Goal: Task Accomplishment & Management: Manage account settings

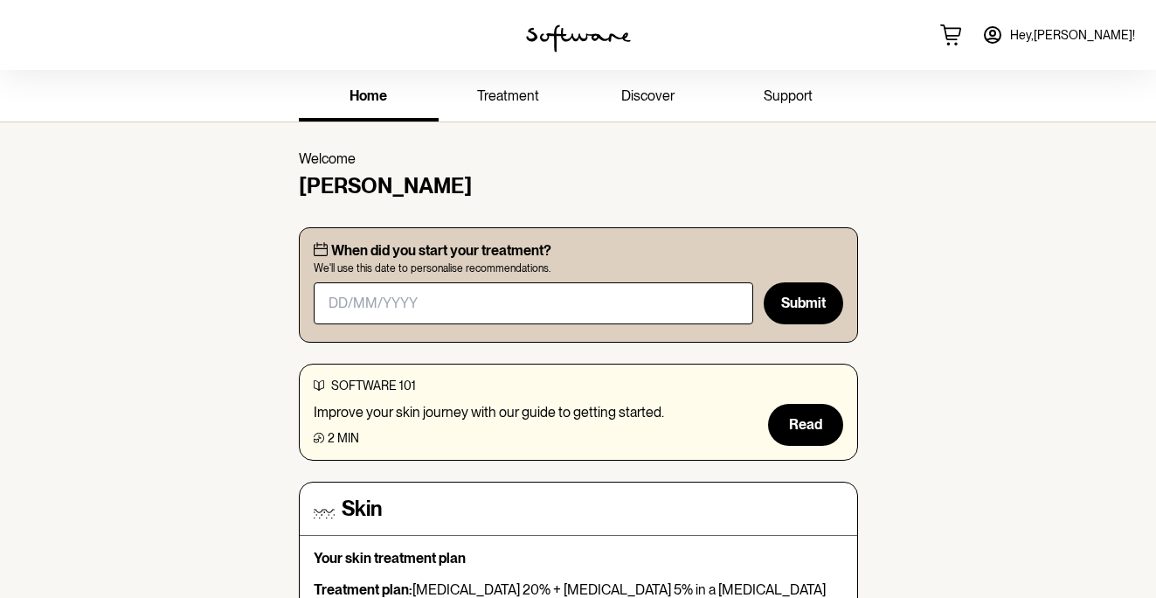
click at [1066, 30] on link "Hey, [PERSON_NAME] !" at bounding box center [1058, 35] width 174 height 42
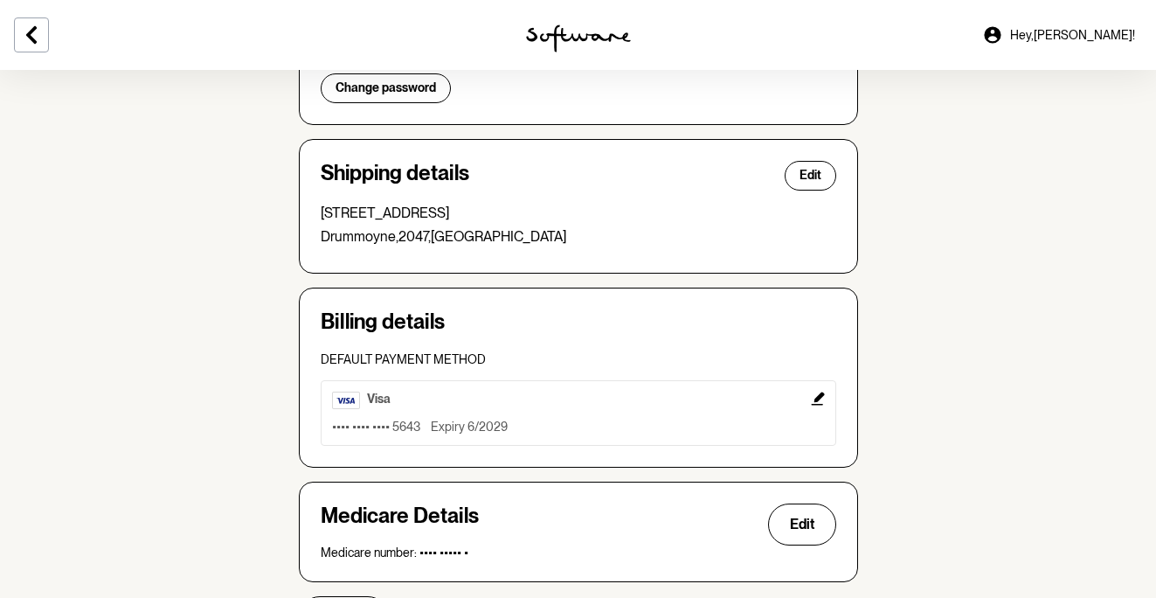
scroll to position [393, 0]
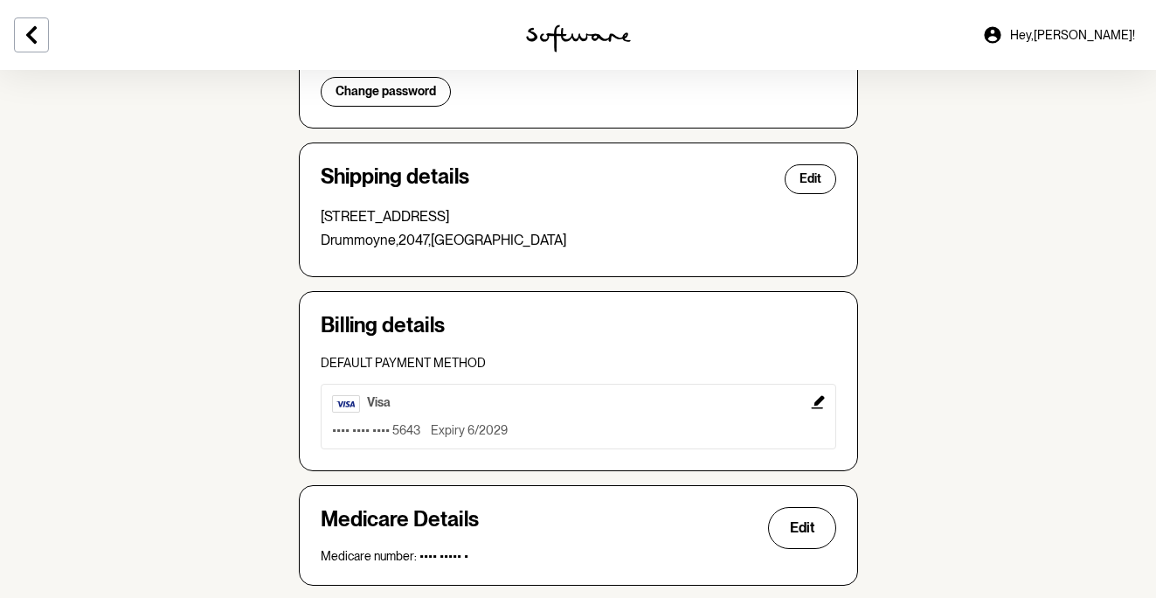
click at [406, 173] on h4 "Shipping details" at bounding box center [395, 179] width 149 height 30
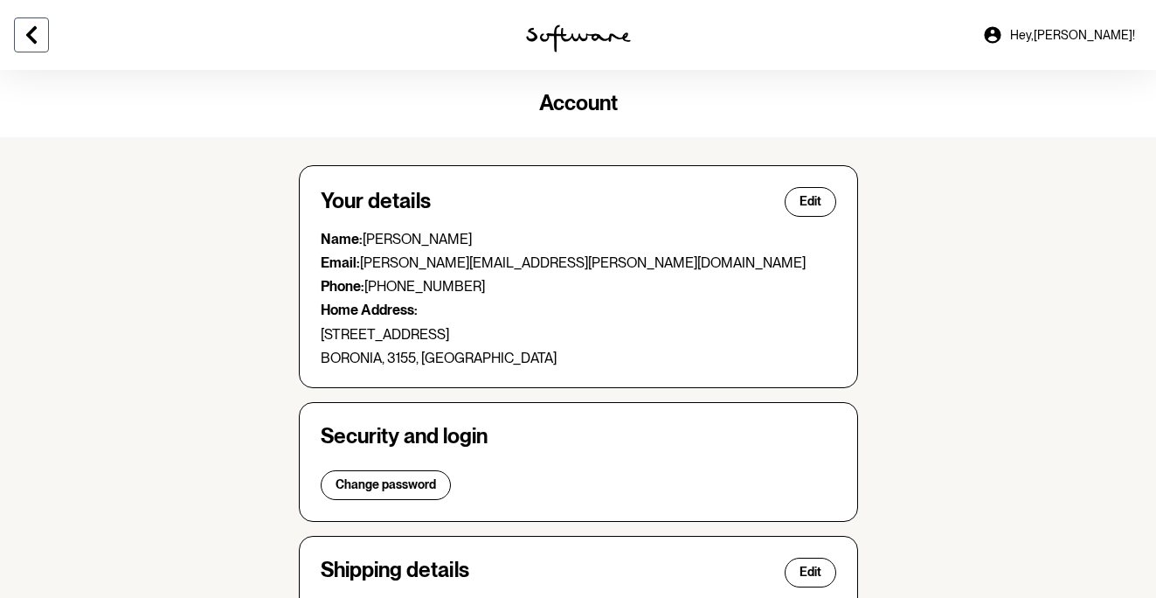
click at [34, 39] on icon at bounding box center [31, 34] width 10 height 17
